Goal: Task Accomplishment & Management: Manage account settings

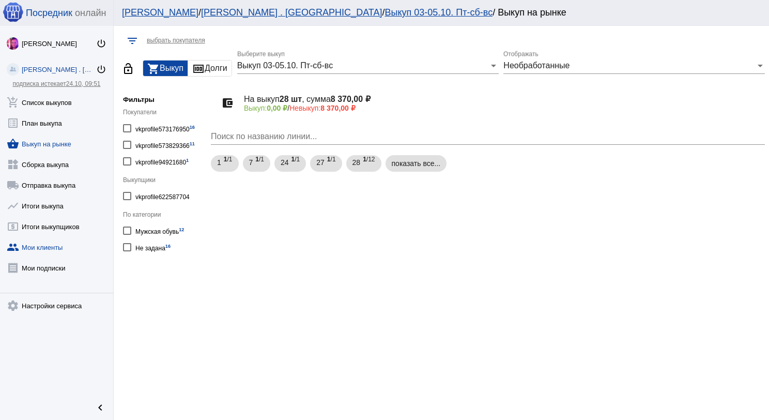
click at [42, 240] on link "group Мои клиенты" at bounding box center [56, 245] width 113 height 21
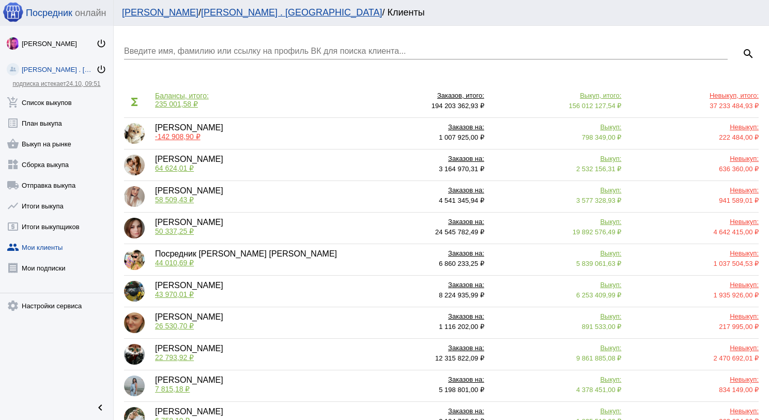
click at [216, 58] on div "Введите имя, фамилию или ссылку на профиль ВК для поиска клиента..." at bounding box center [426, 47] width 604 height 23
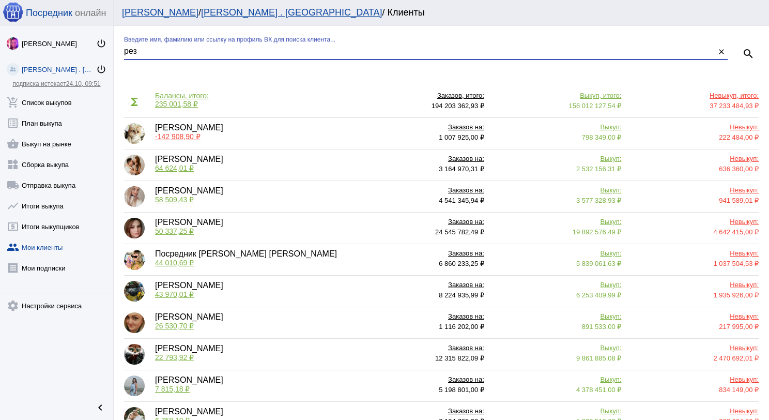
type input "рез"
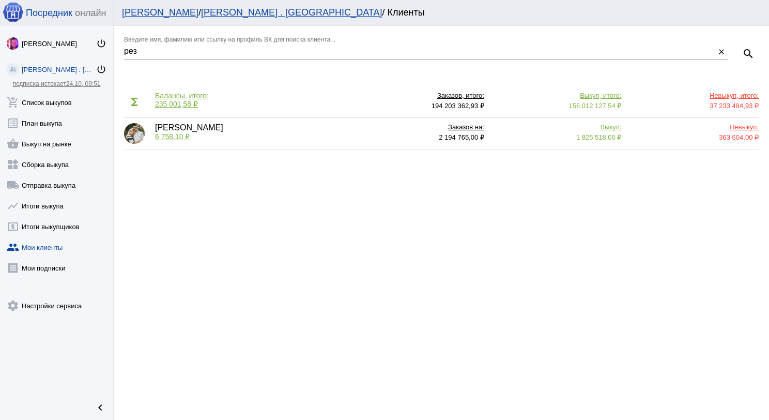
click at [180, 136] on span "6 758,10 ₽" at bounding box center [172, 136] width 35 height 8
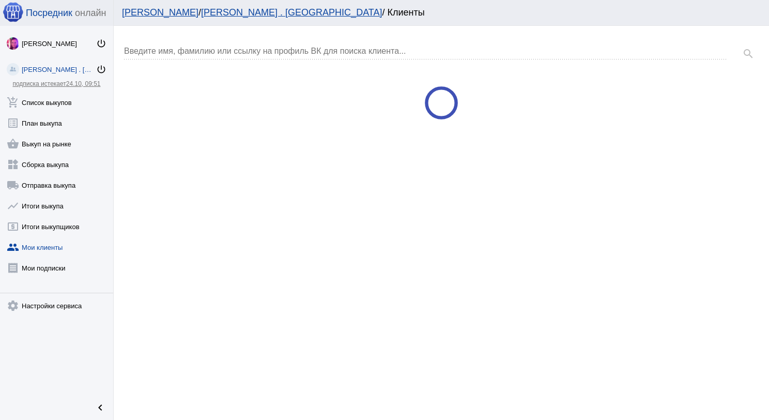
drag, startPoint x: 255, startPoint y: 45, endPoint x: 254, endPoint y: 52, distance: 6.8
click at [254, 45] on div "Введите имя, фамилию или ссылку на профиль ВК для поиска клиента..." at bounding box center [426, 47] width 604 height 23
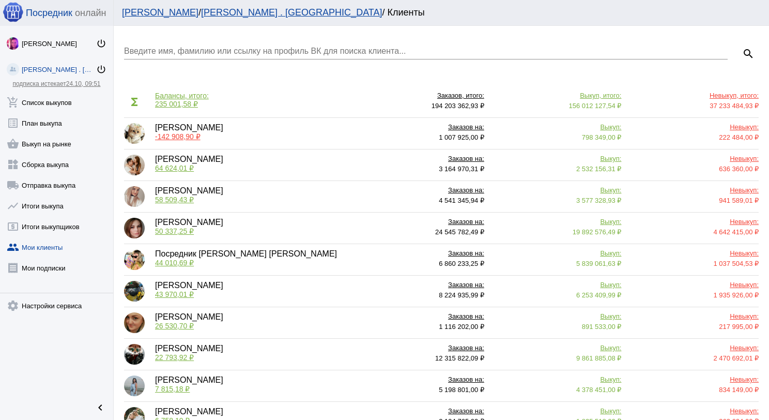
click at [251, 48] on input "Введите имя, фамилию или ссылку на профиль ВК для поиска клиента..." at bounding box center [426, 51] width 604 height 9
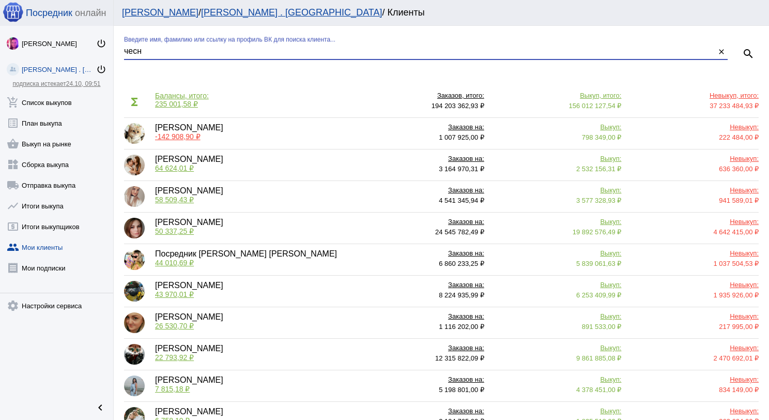
type input "чесн"
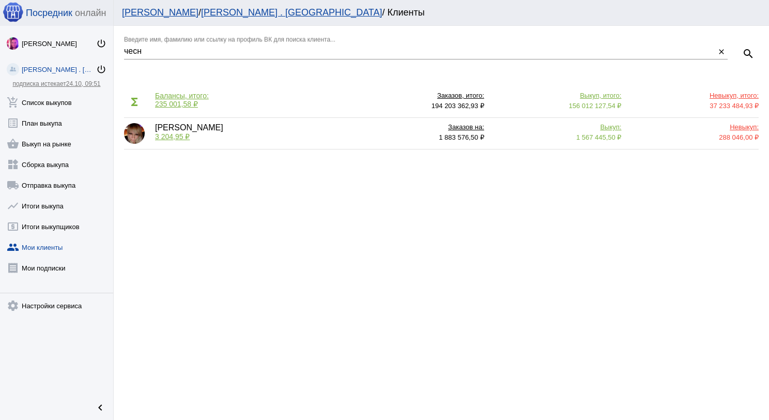
click at [179, 139] on span "3 204,95 ₽" at bounding box center [172, 136] width 35 height 8
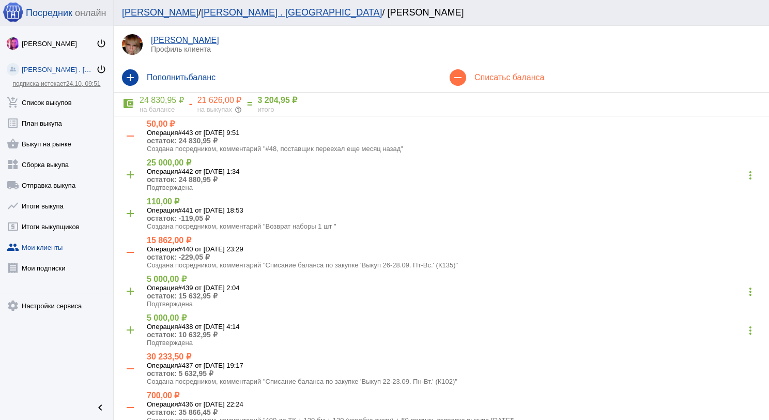
click at [478, 78] on h4 "Списать с баланса" at bounding box center [617, 77] width 286 height 9
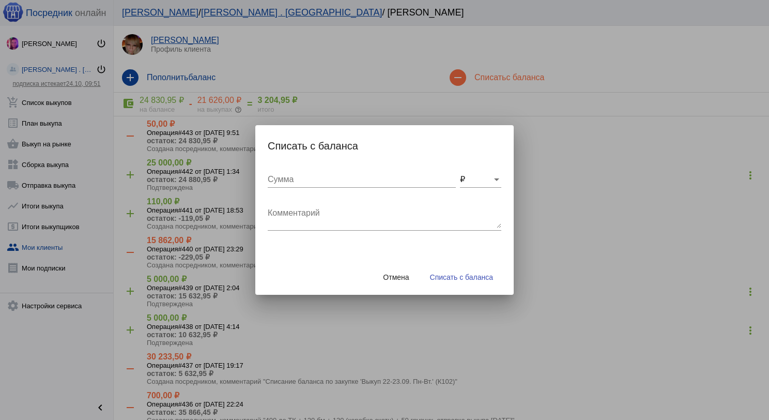
click at [332, 213] on textarea "Комментарий" at bounding box center [385, 217] width 234 height 21
type textarea "400 до ТК + 240 (2бм) + 100 грузчик, отправка выкупа [DATE]"
click at [338, 178] on input "Сумма" at bounding box center [362, 179] width 188 height 9
type input "740"
click at [449, 277] on span "Списать с баланса" at bounding box center [461, 277] width 63 height 8
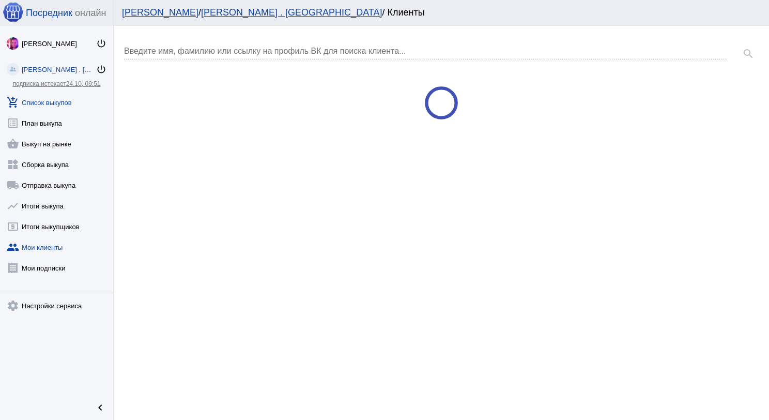
click at [68, 100] on link "add_shopping_cart Список выкупов" at bounding box center [56, 100] width 113 height 21
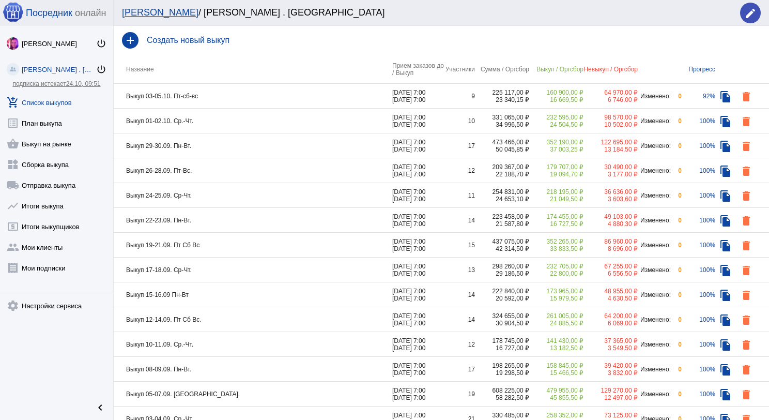
click at [259, 97] on td "Выкуп 03-05.10. Пт-сб-вс" at bounding box center [253, 96] width 279 height 25
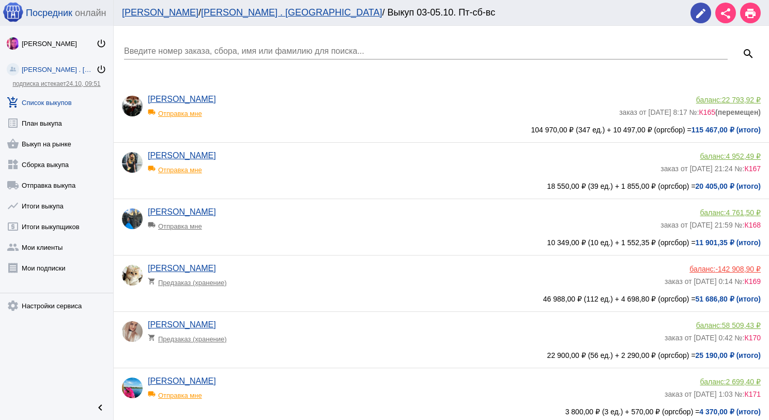
click at [278, 221] on app-delivery-type "local_shipping Отправка мне" at bounding box center [402, 223] width 508 height 13
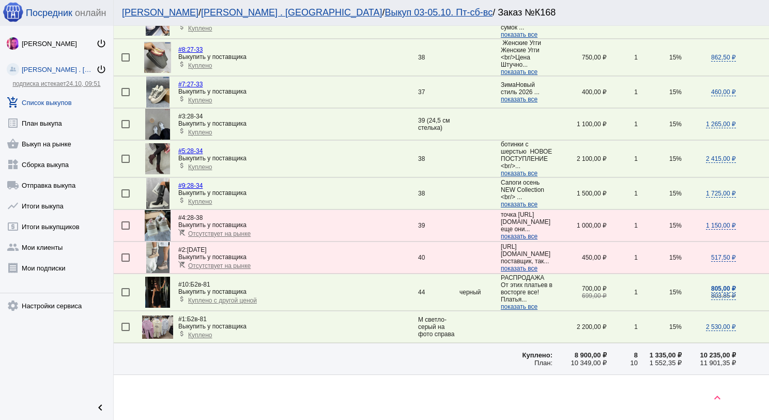
scroll to position [114, 0]
